Goal: Check status: Check status

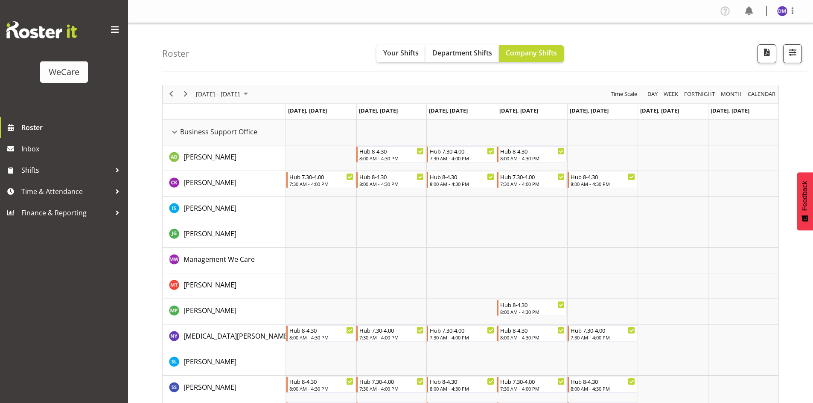
scroll to position [2579, 0]
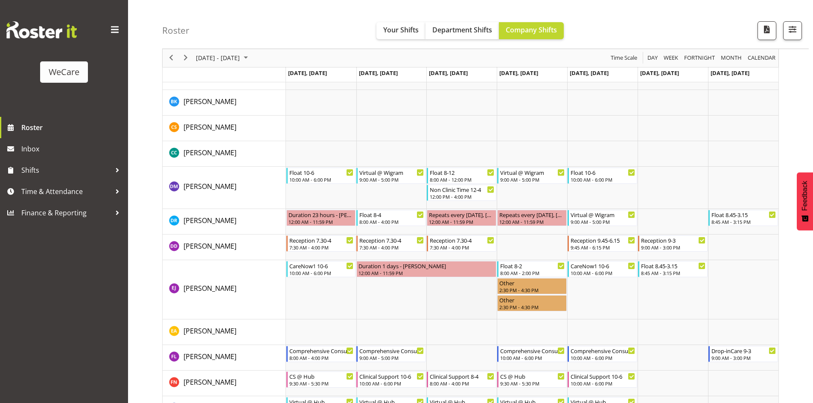
click at [439, 308] on td "Timeline Week of September 4, 2025" at bounding box center [461, 289] width 70 height 59
click at [464, 300] on td "Timeline Week of September 4, 2025" at bounding box center [461, 289] width 70 height 59
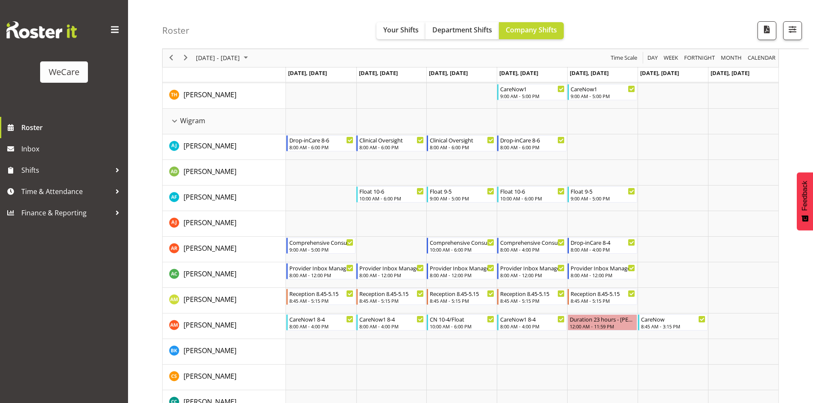
scroll to position [2323, 0]
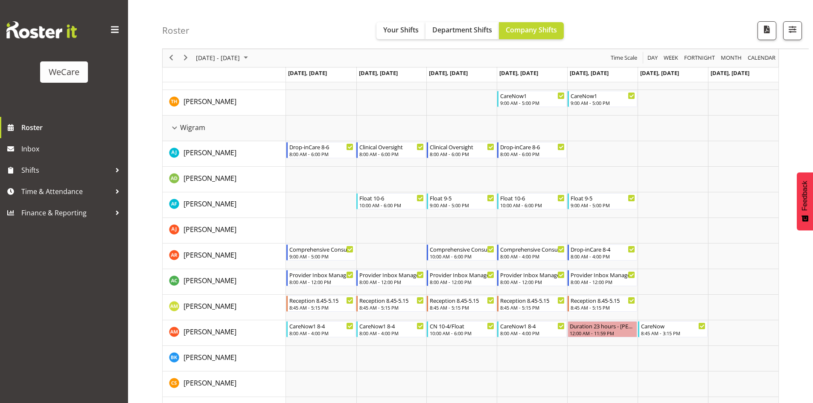
click at [453, 224] on td "Timeline Week of September 4, 2025" at bounding box center [461, 231] width 70 height 26
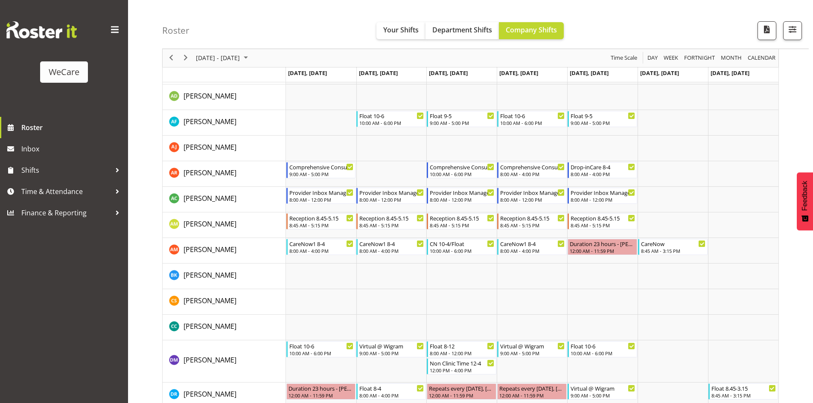
scroll to position [2451, 0]
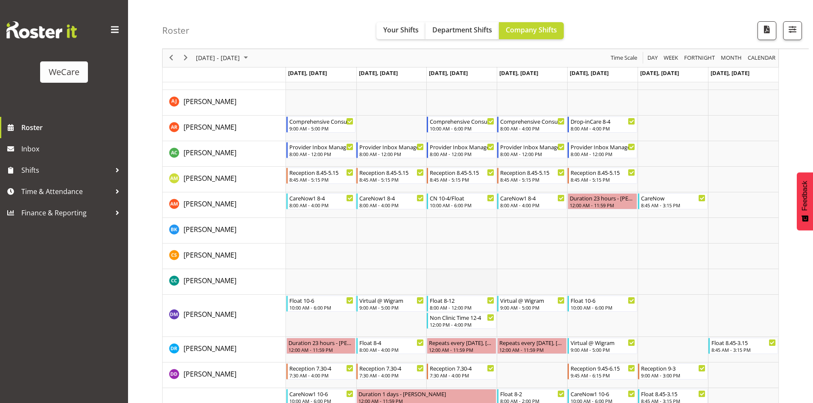
click at [456, 270] on td "Timeline Week of September 4, 2025" at bounding box center [461, 282] width 70 height 26
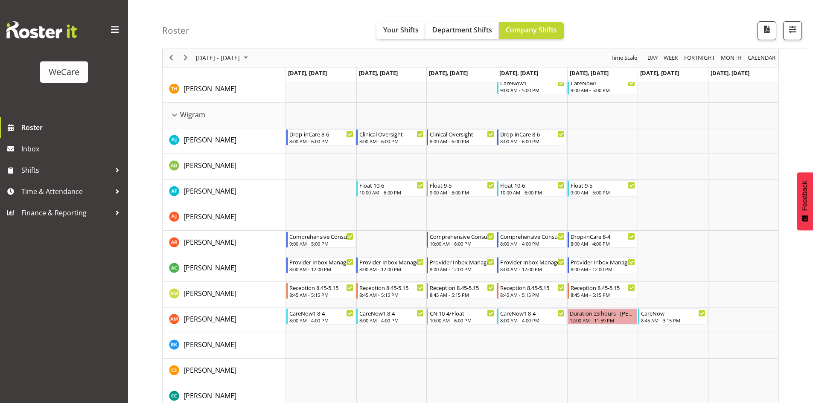
scroll to position [2323, 0]
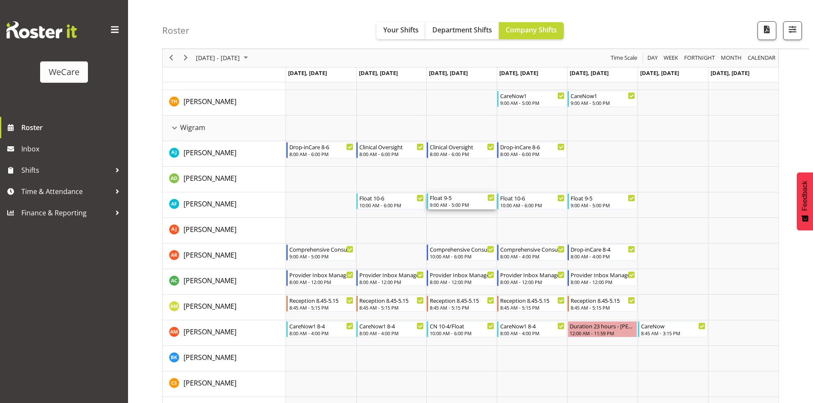
click at [460, 204] on div "9:00 AM - 5:00 PM" at bounding box center [462, 204] width 65 height 7
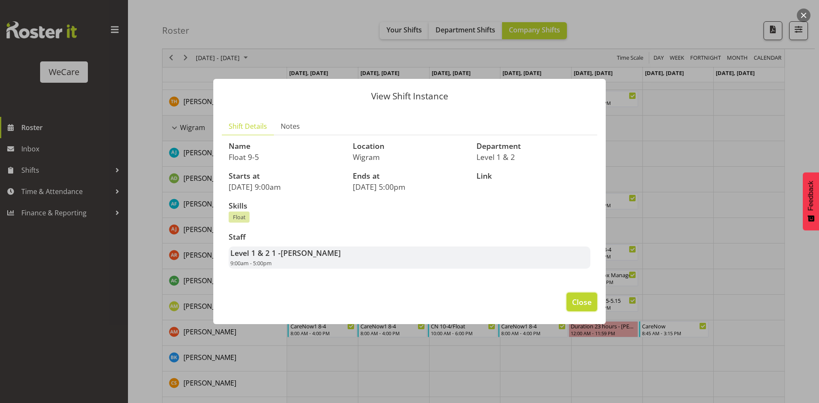
click at [584, 302] on span "Close" at bounding box center [582, 301] width 20 height 11
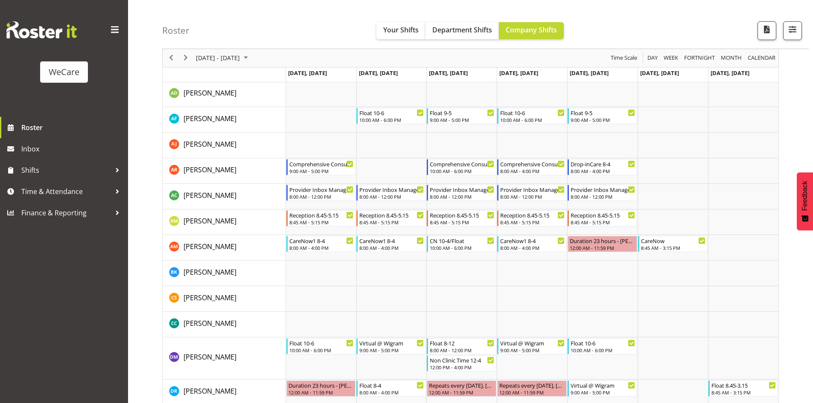
scroll to position [2195, 0]
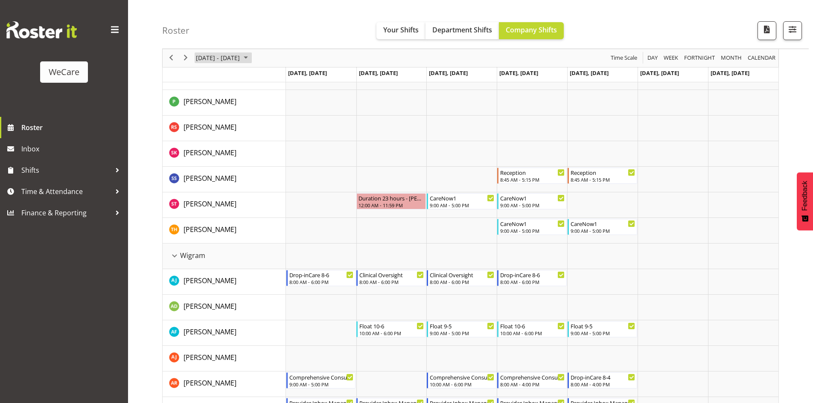
click at [234, 58] on span "[DATE] - [DATE]" at bounding box center [218, 58] width 46 height 11
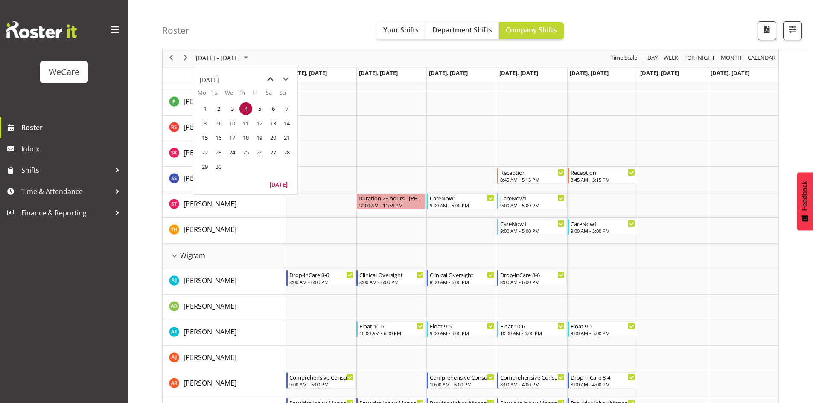
click at [271, 78] on span "previous month" at bounding box center [270, 79] width 15 height 15
click at [231, 152] on span "20" at bounding box center [232, 152] width 13 height 13
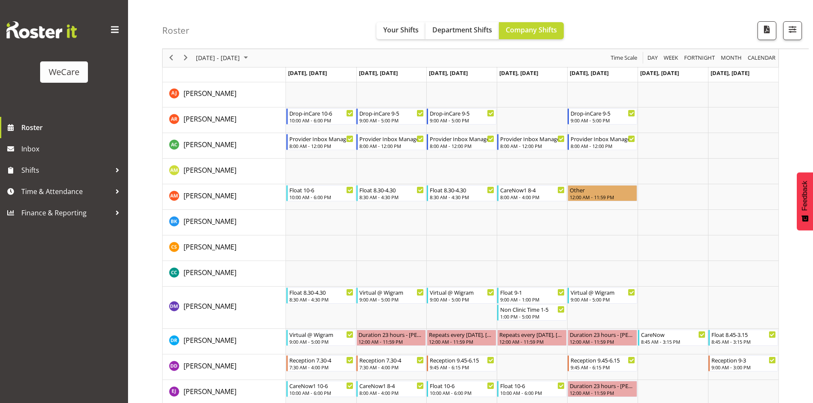
scroll to position [2410, 0]
click at [521, 257] on td "Timeline Week of August 20, 2025" at bounding box center [531, 248] width 70 height 26
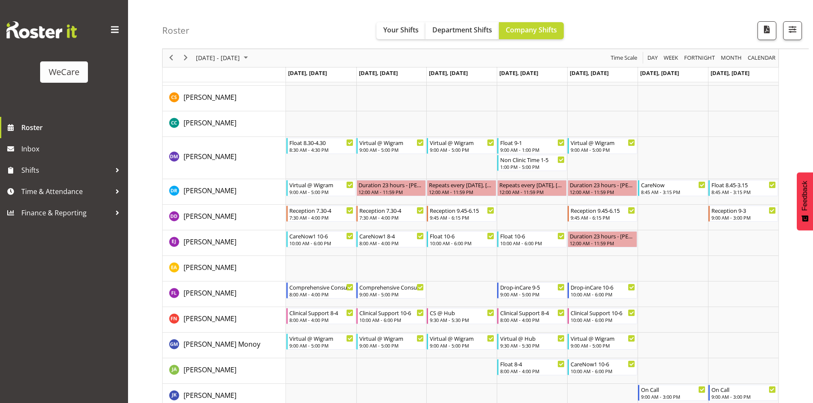
scroll to position [2538, 0]
